Goal: Transaction & Acquisition: Subscribe to service/newsletter

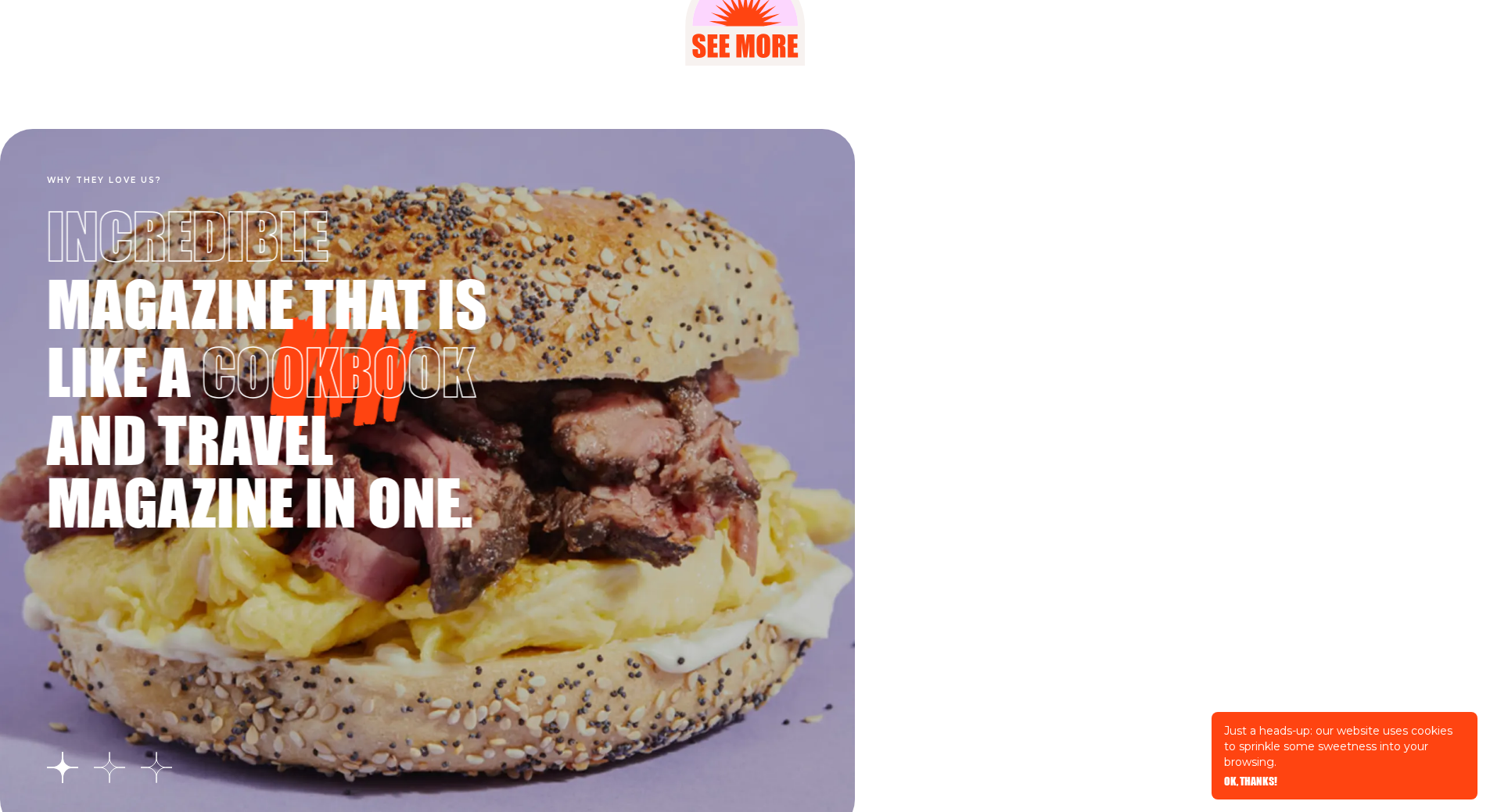
scroll to position [2815, 0]
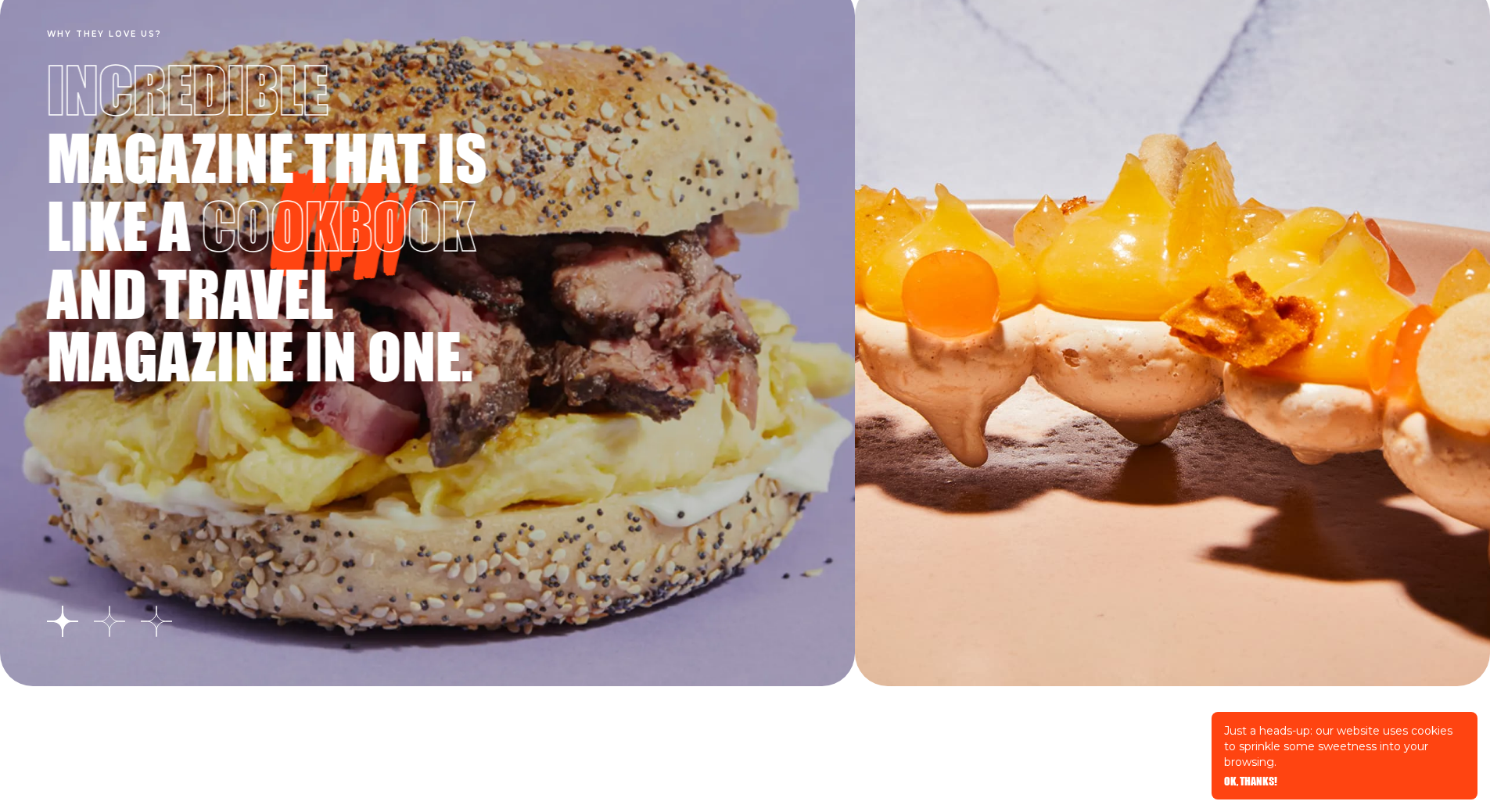
click at [109, 620] on button "Go to slide 2" at bounding box center [109, 621] width 31 height 31
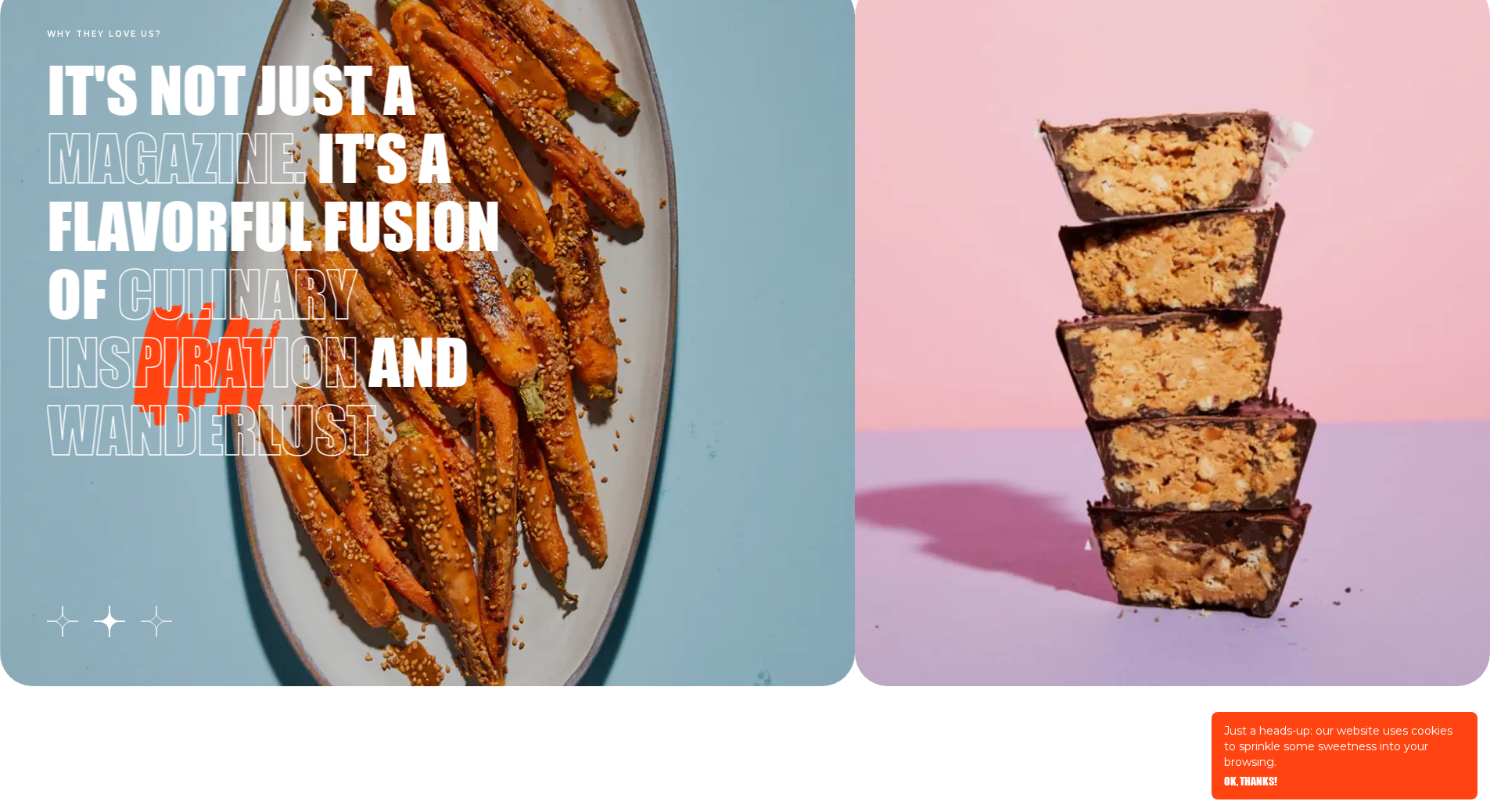
click at [163, 626] on button "Go to slide 3" at bounding box center [156, 621] width 31 height 31
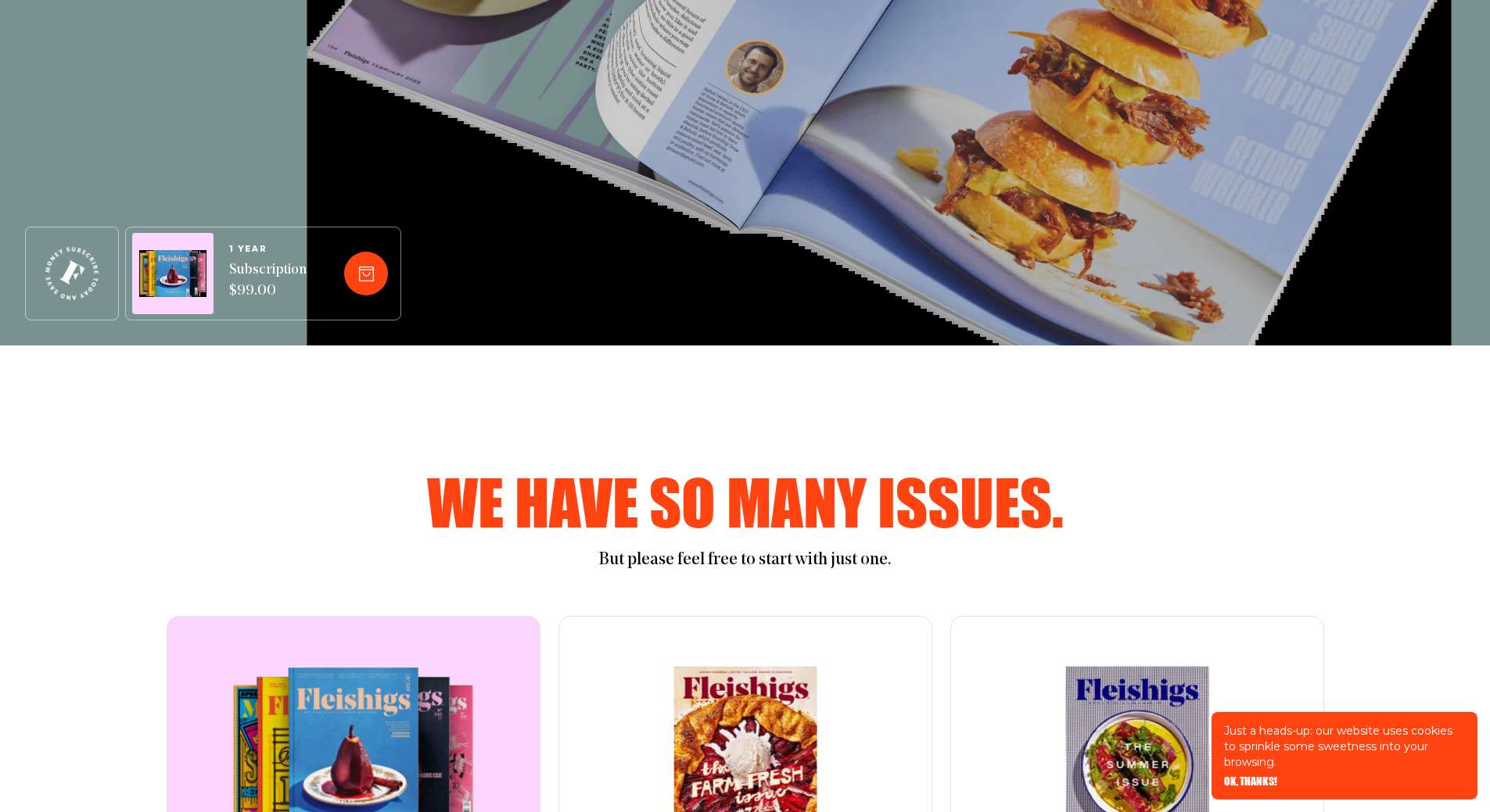
scroll to position [0, 0]
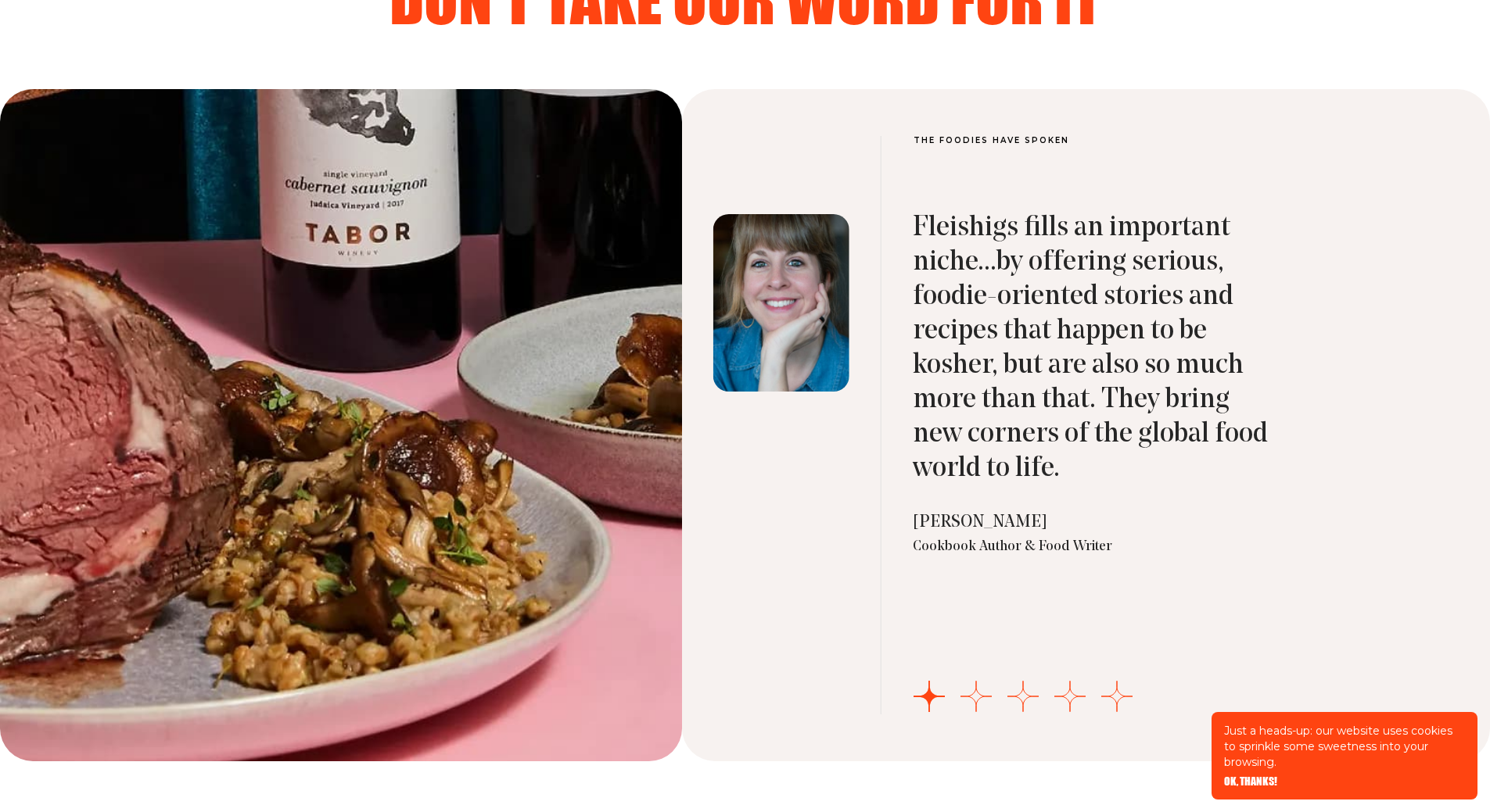
scroll to position [5157, 0]
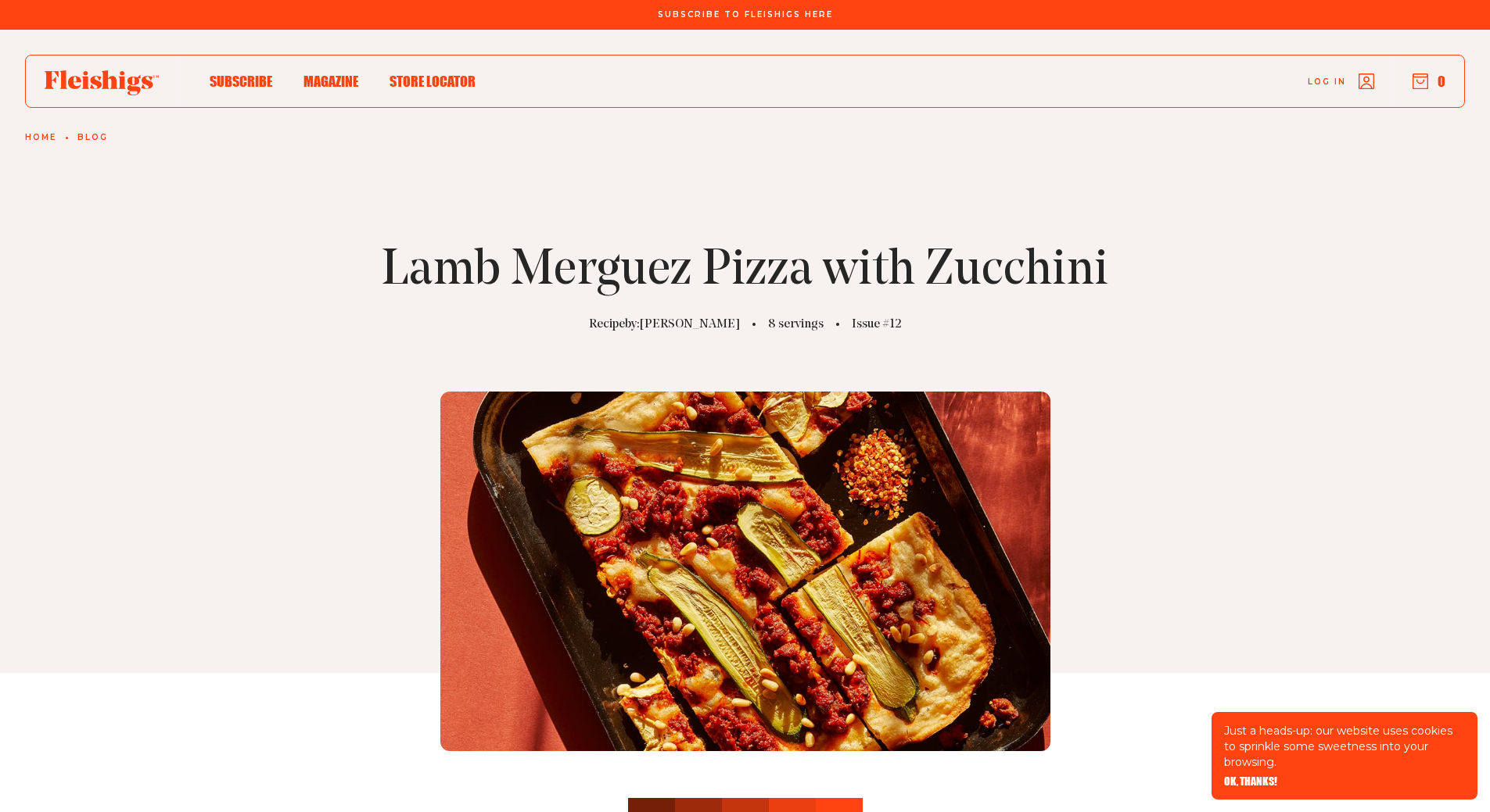
click at [324, 74] on span "Magazine" at bounding box center [330, 65] width 55 height 17
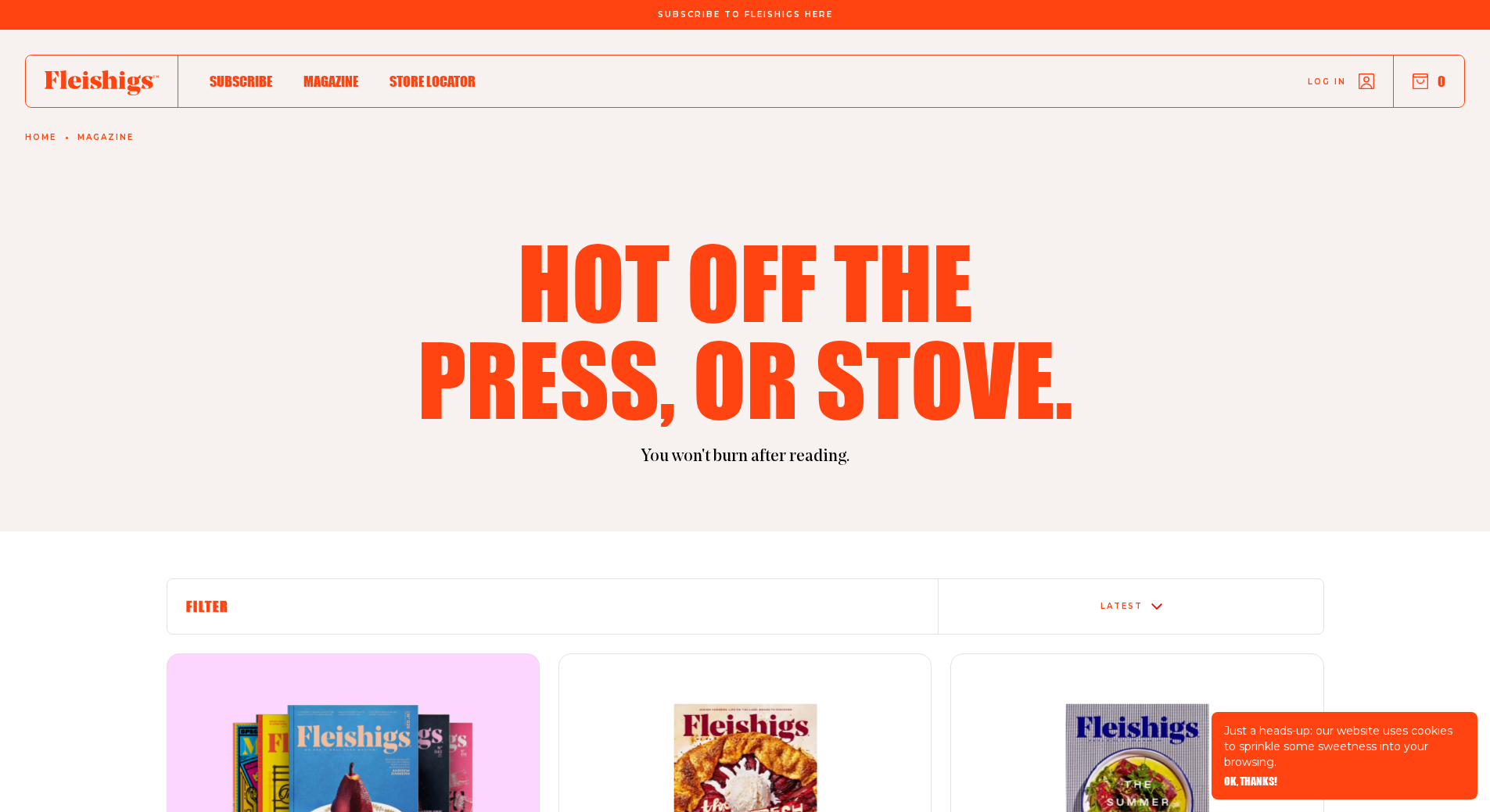
click at [127, 82] on icon at bounding box center [101, 82] width 114 height 25
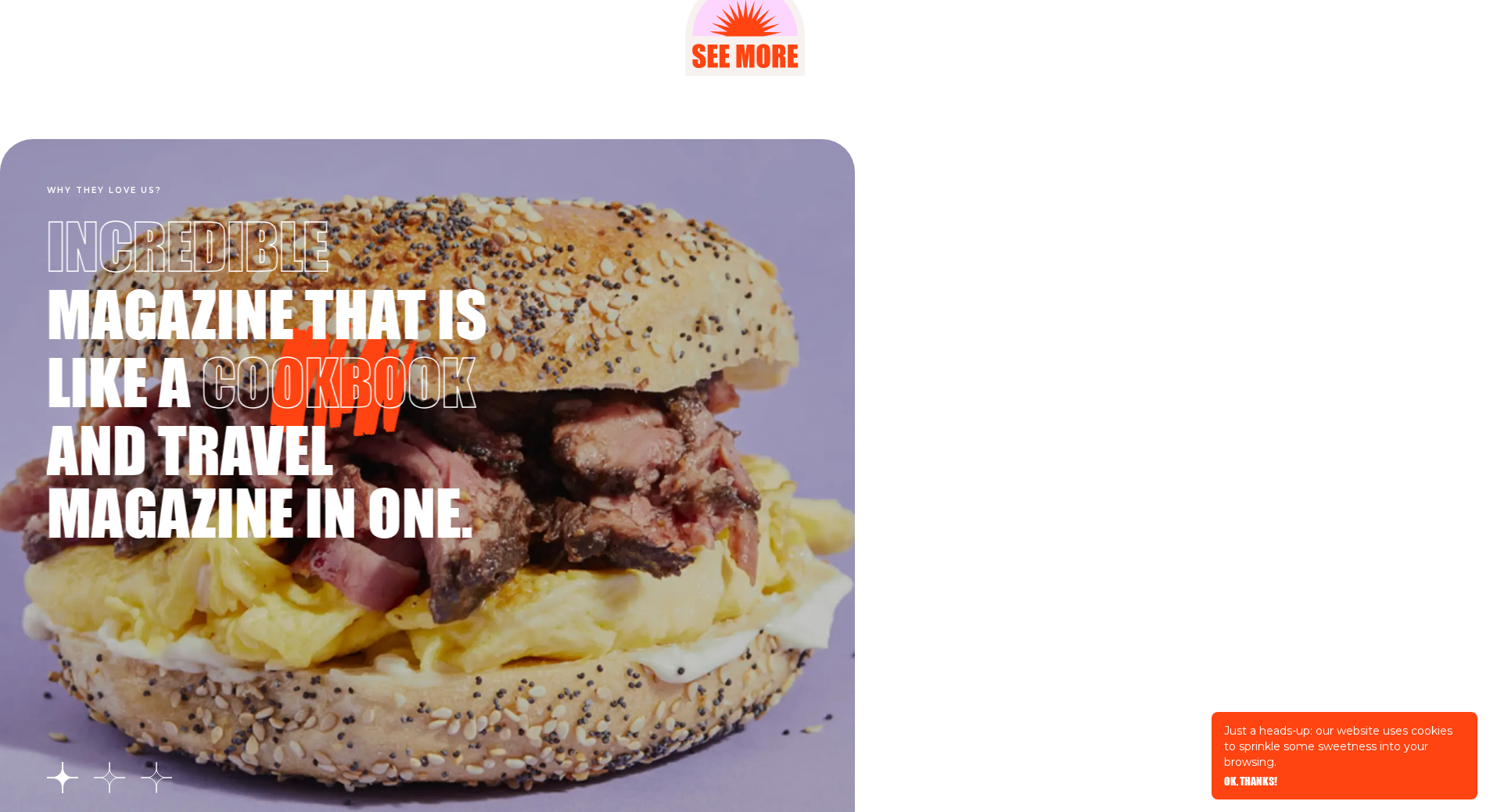
scroll to position [2161, 0]
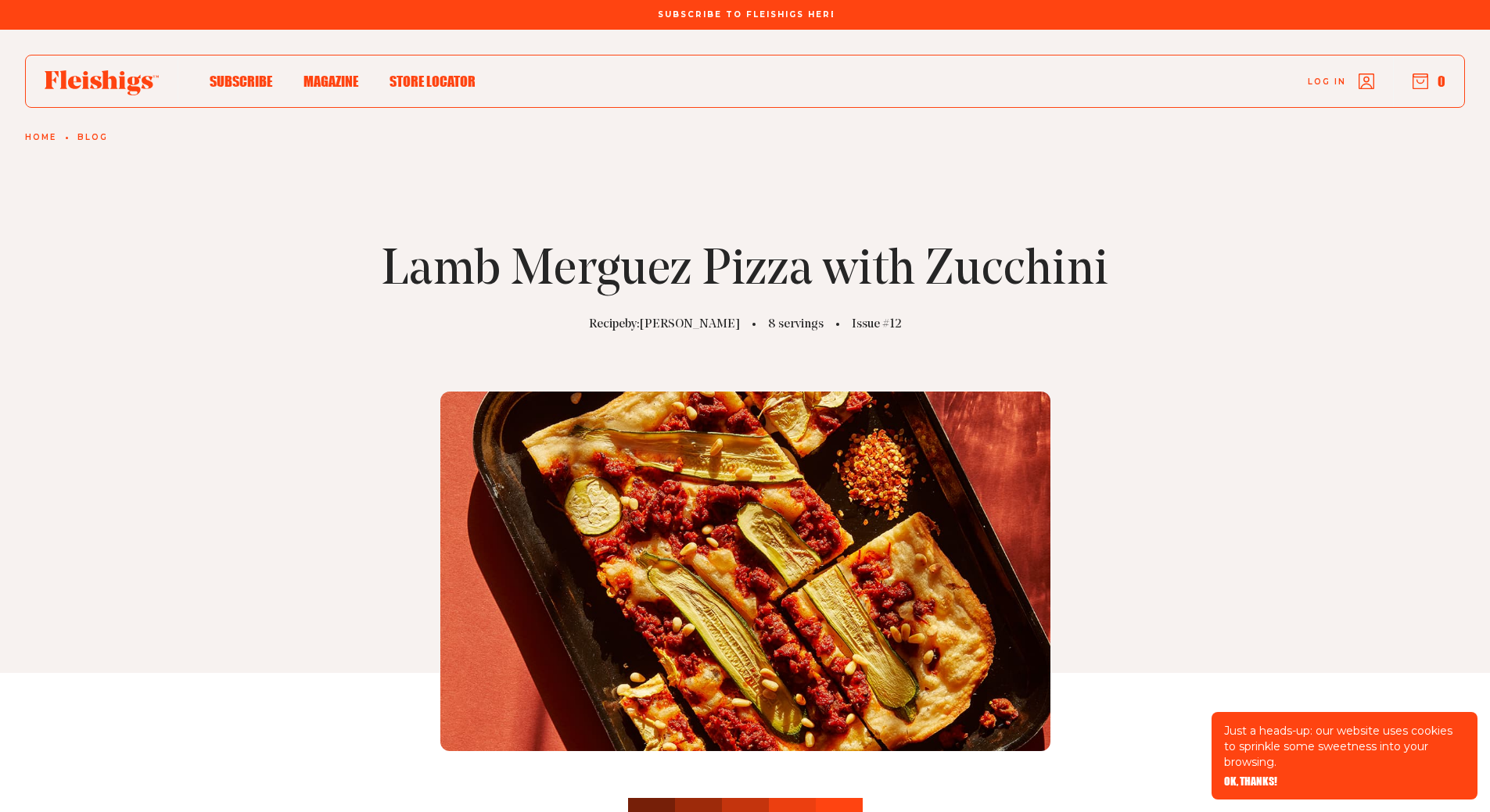
click at [742, 10] on span "Subscribe To Fleishigs Here" at bounding box center [745, 5] width 175 height 10
